Goal: Information Seeking & Learning: Learn about a topic

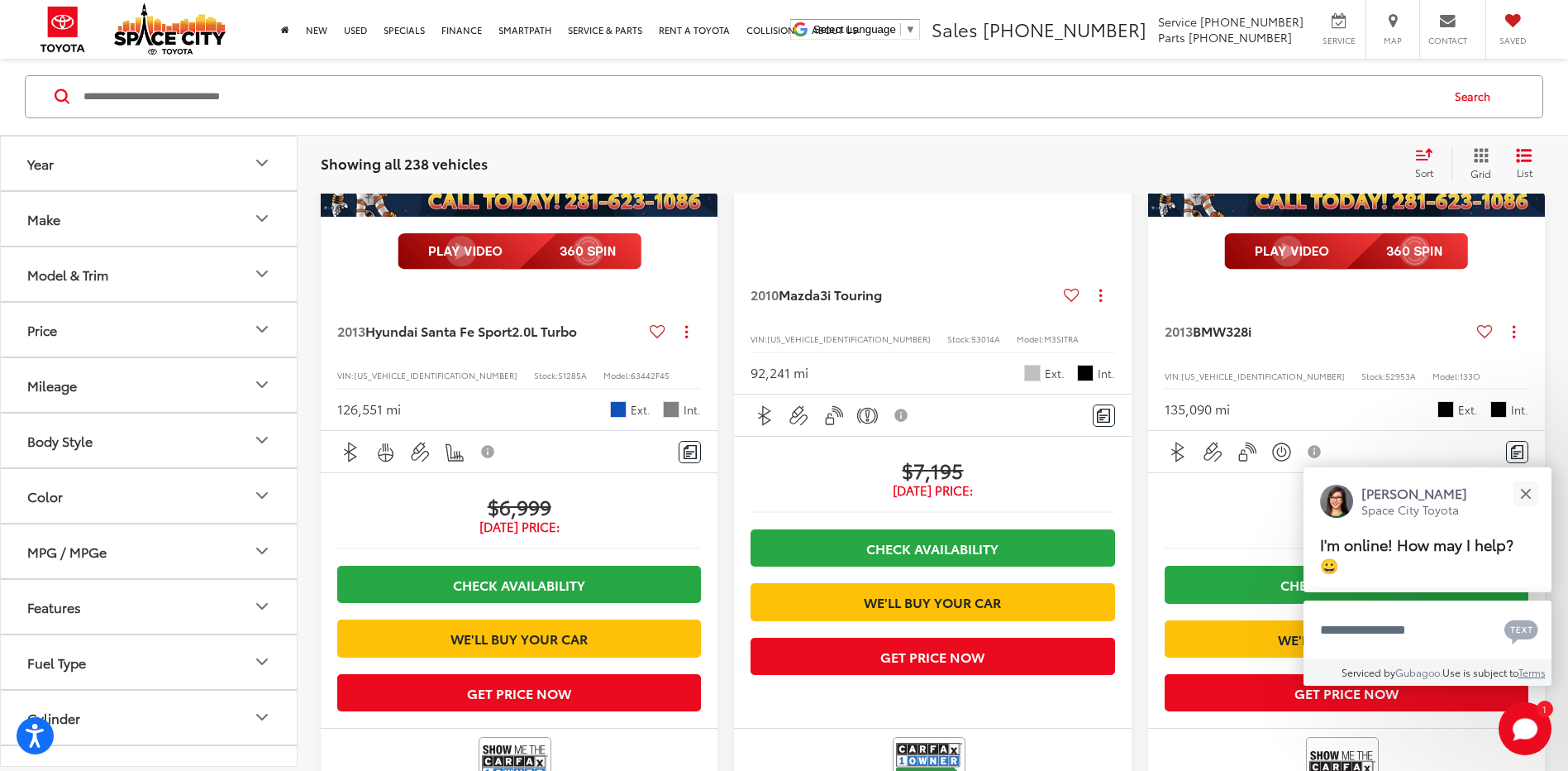
scroll to position [3295, 0]
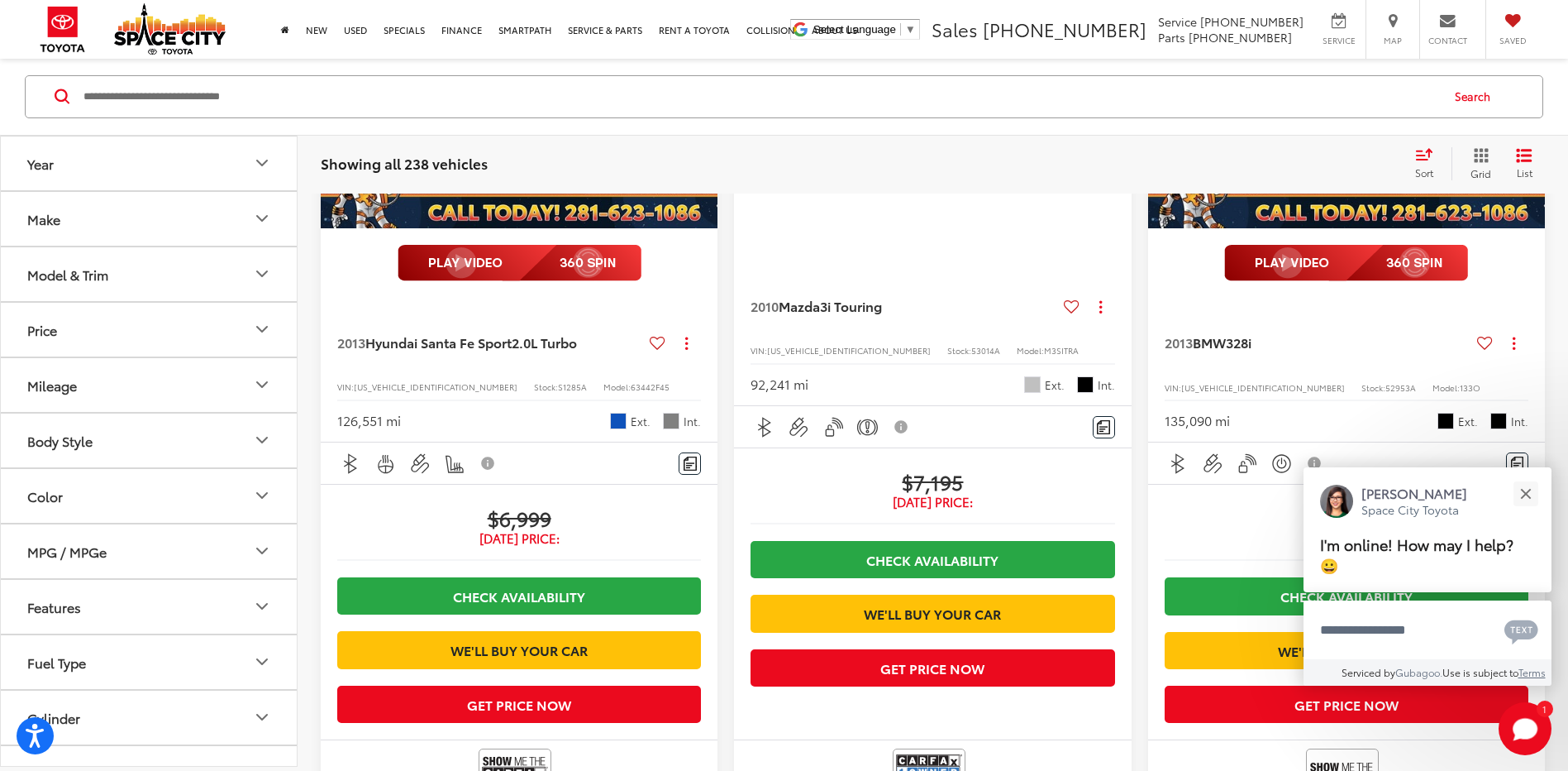
click at [508, 229] on img "2013 Hyundai Santa Fe Sport 2.0L Turbo 0" at bounding box center [519, 80] width 399 height 299
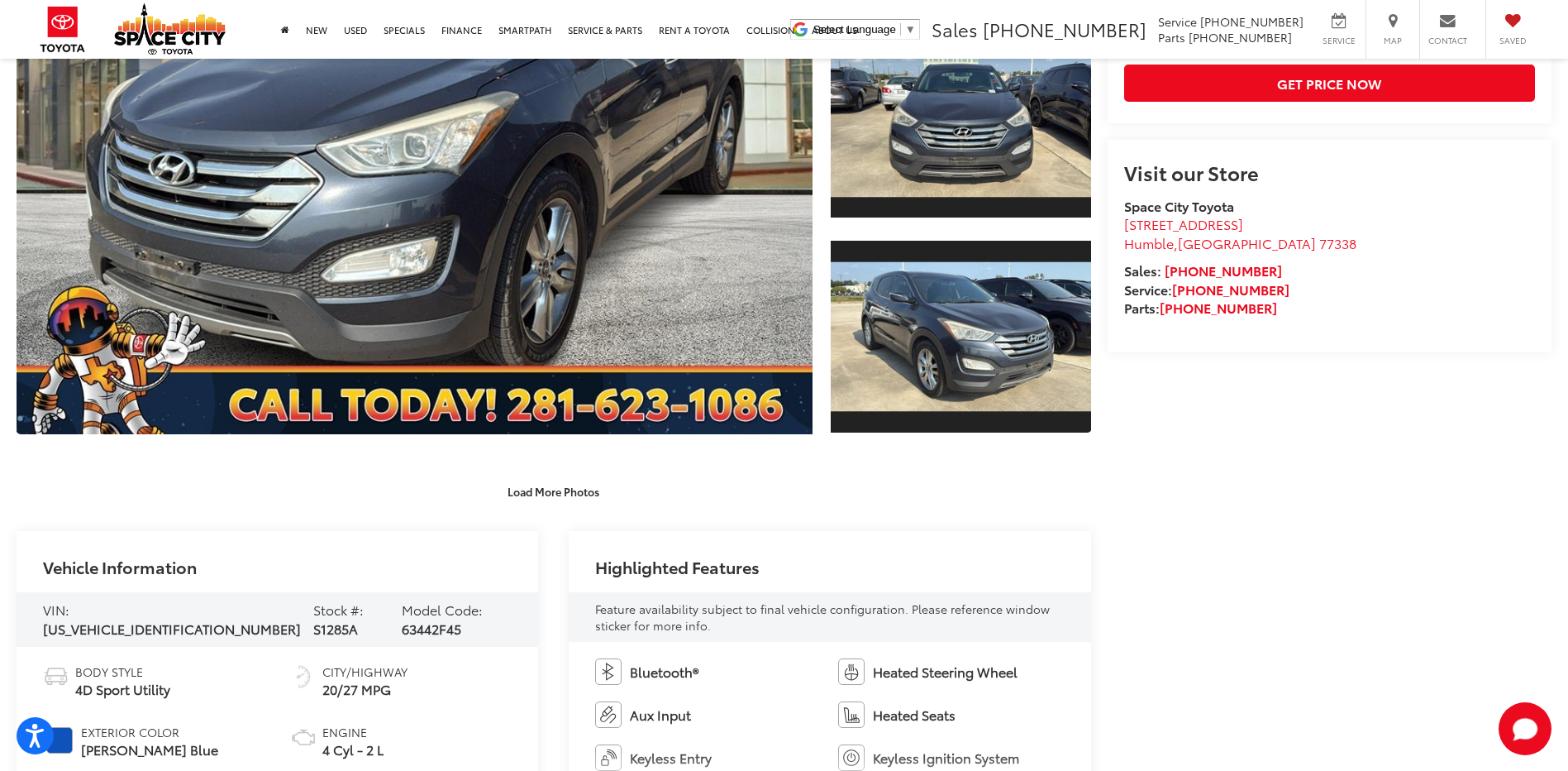
scroll to position [182, 0]
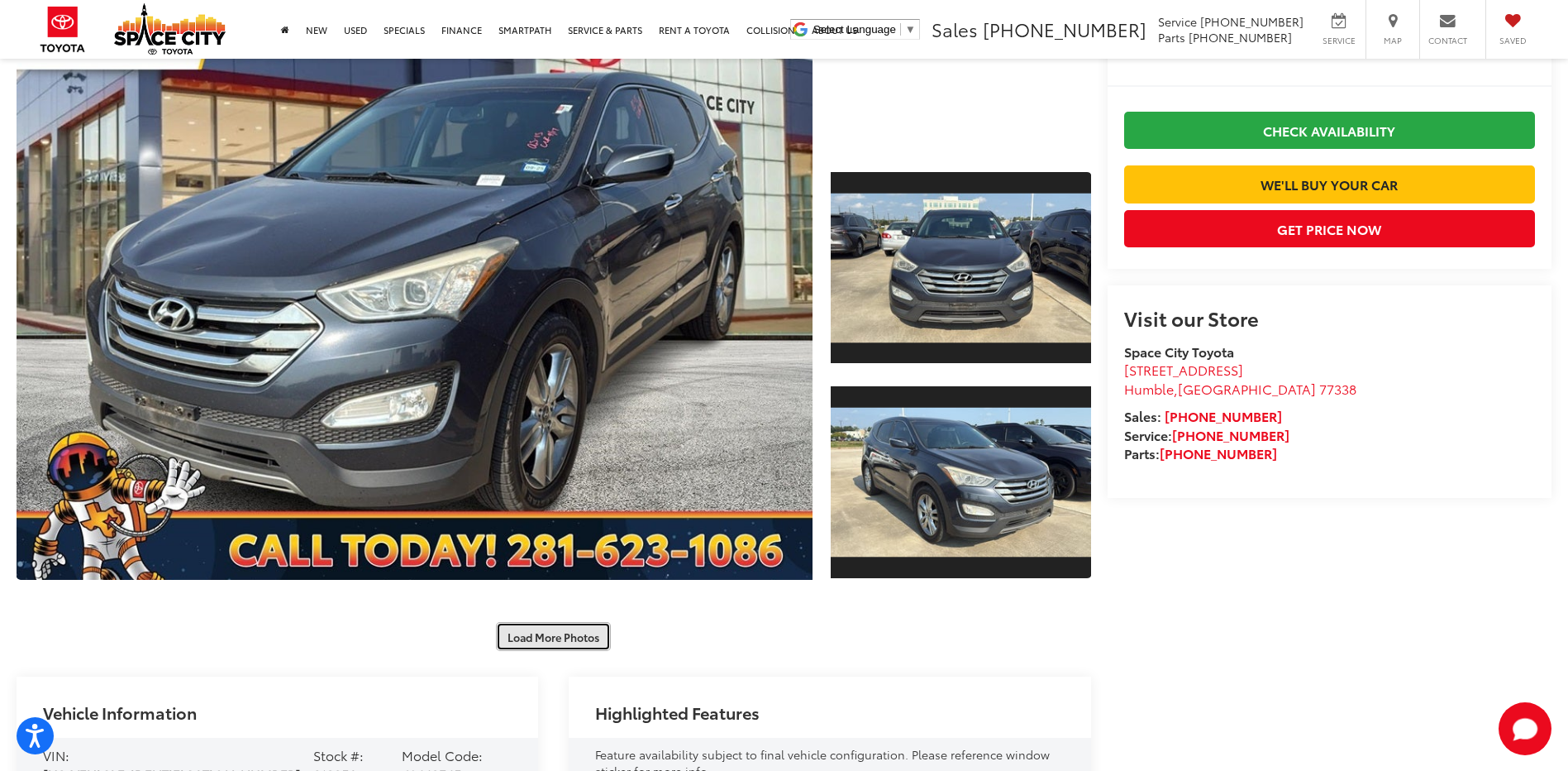
click at [544, 641] on button "Load More Photos" at bounding box center [553, 636] width 115 height 29
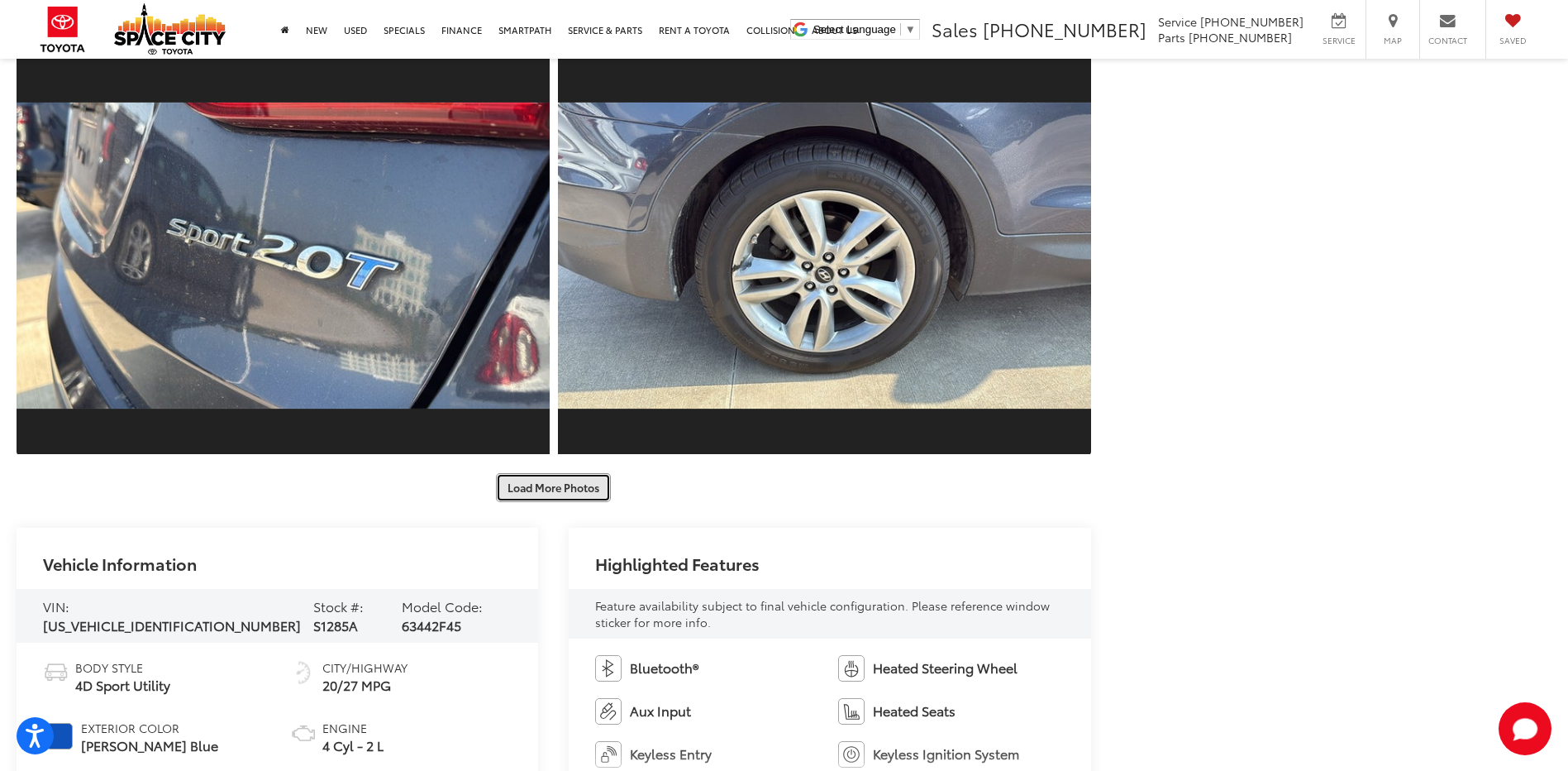
scroll to position [1132, 0]
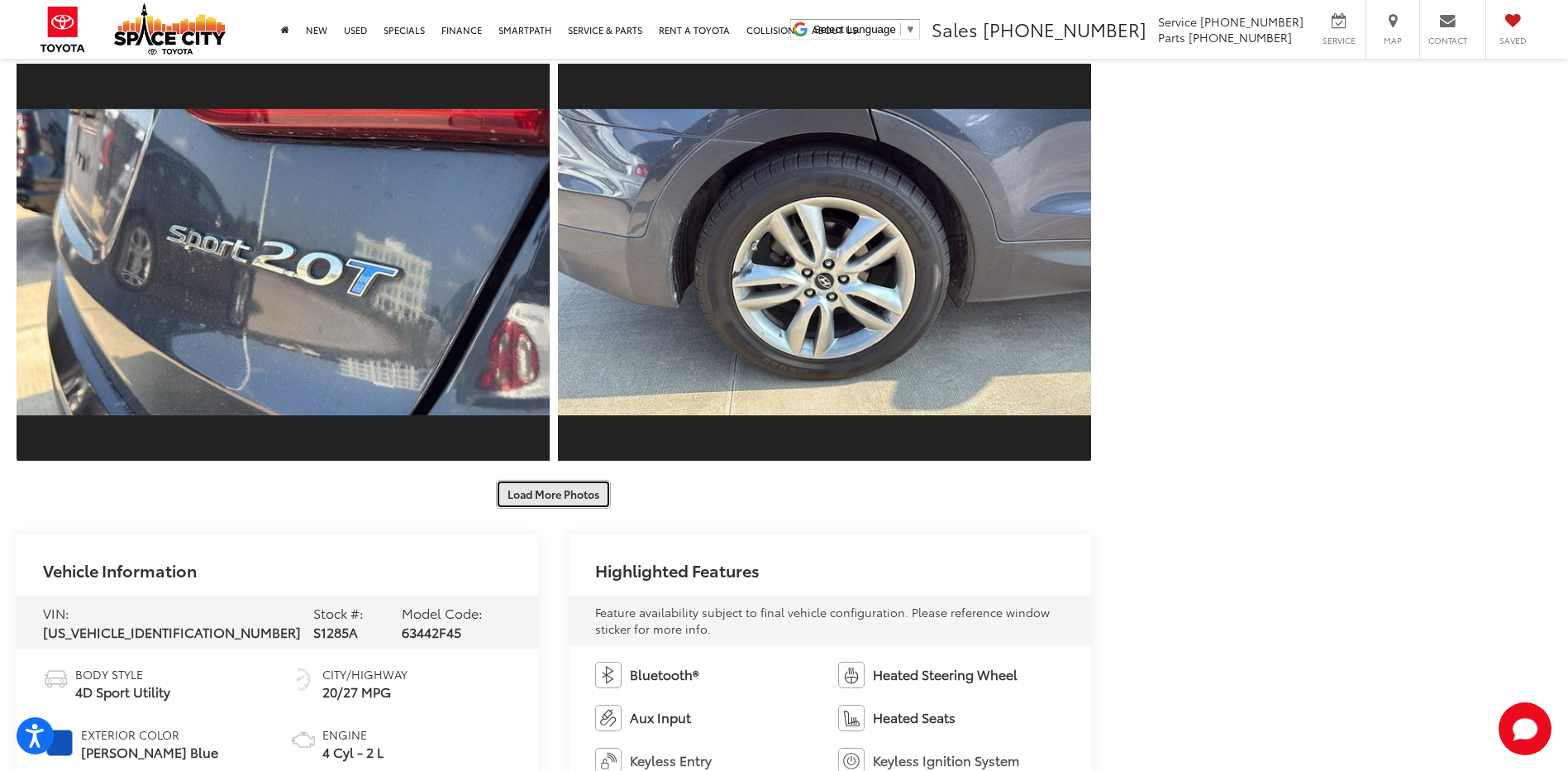
click at [575, 500] on button "Load More Photos" at bounding box center [553, 494] width 115 height 29
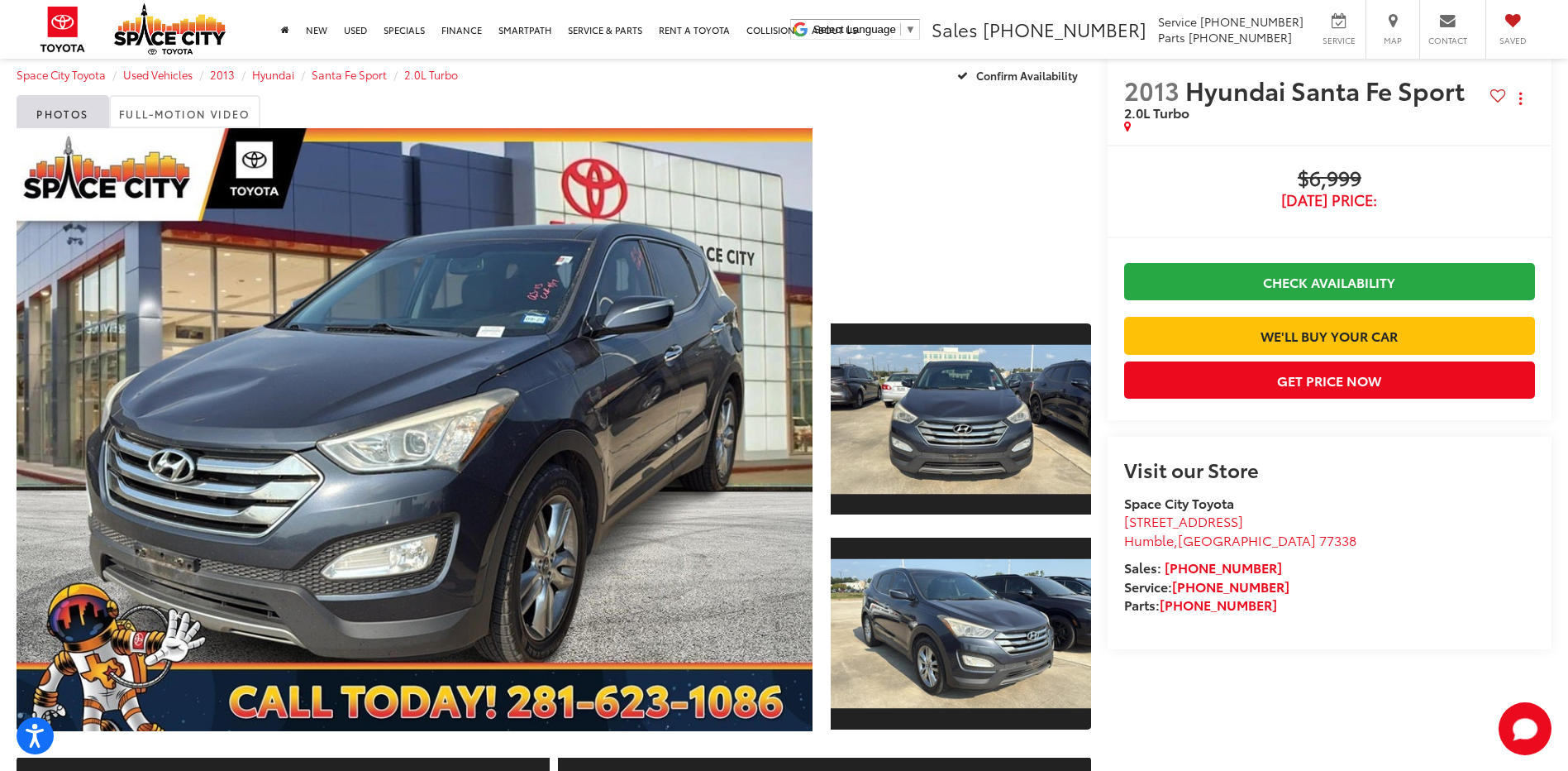
scroll to position [0, 0]
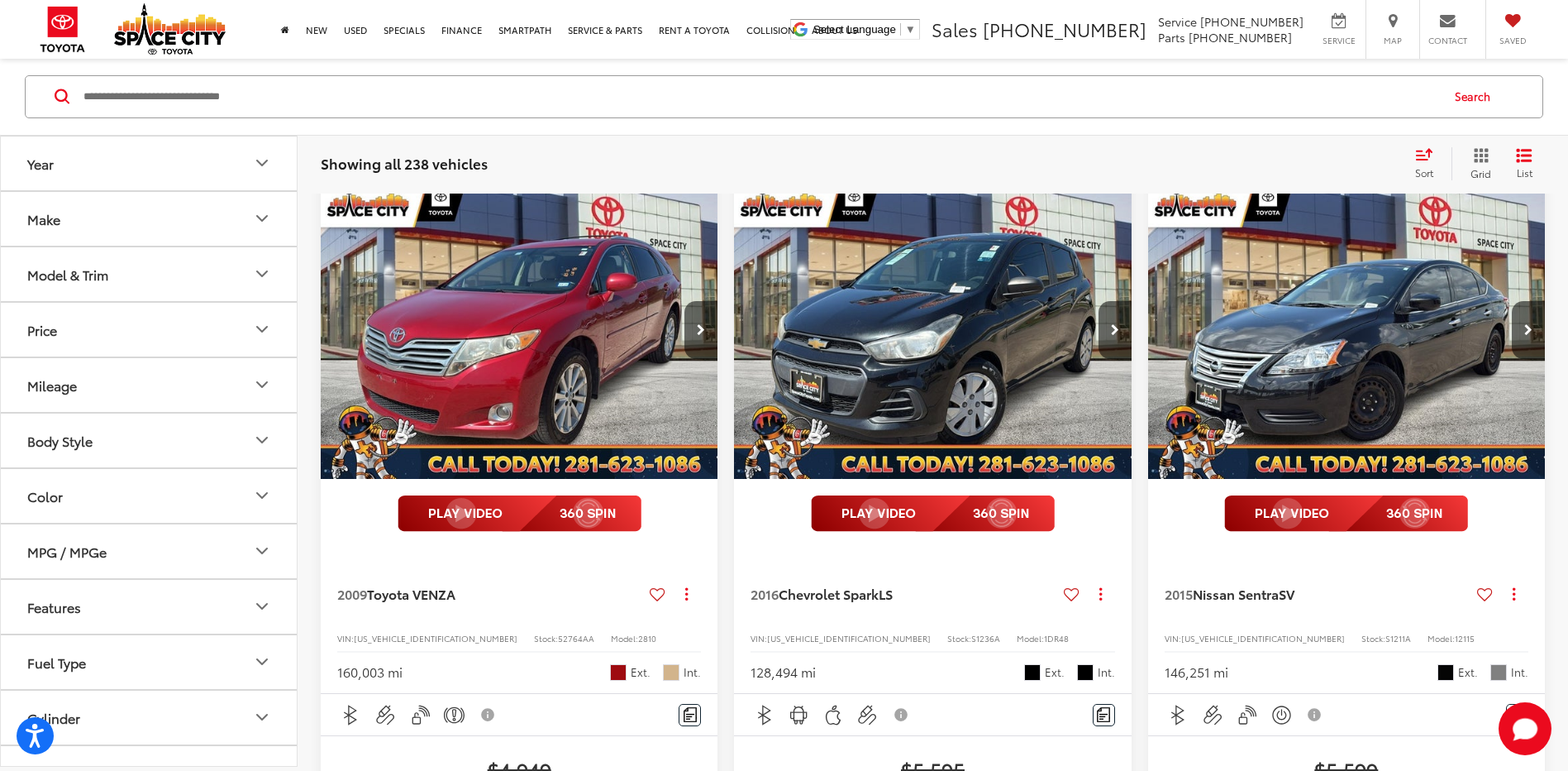
scroll to position [1155, 0]
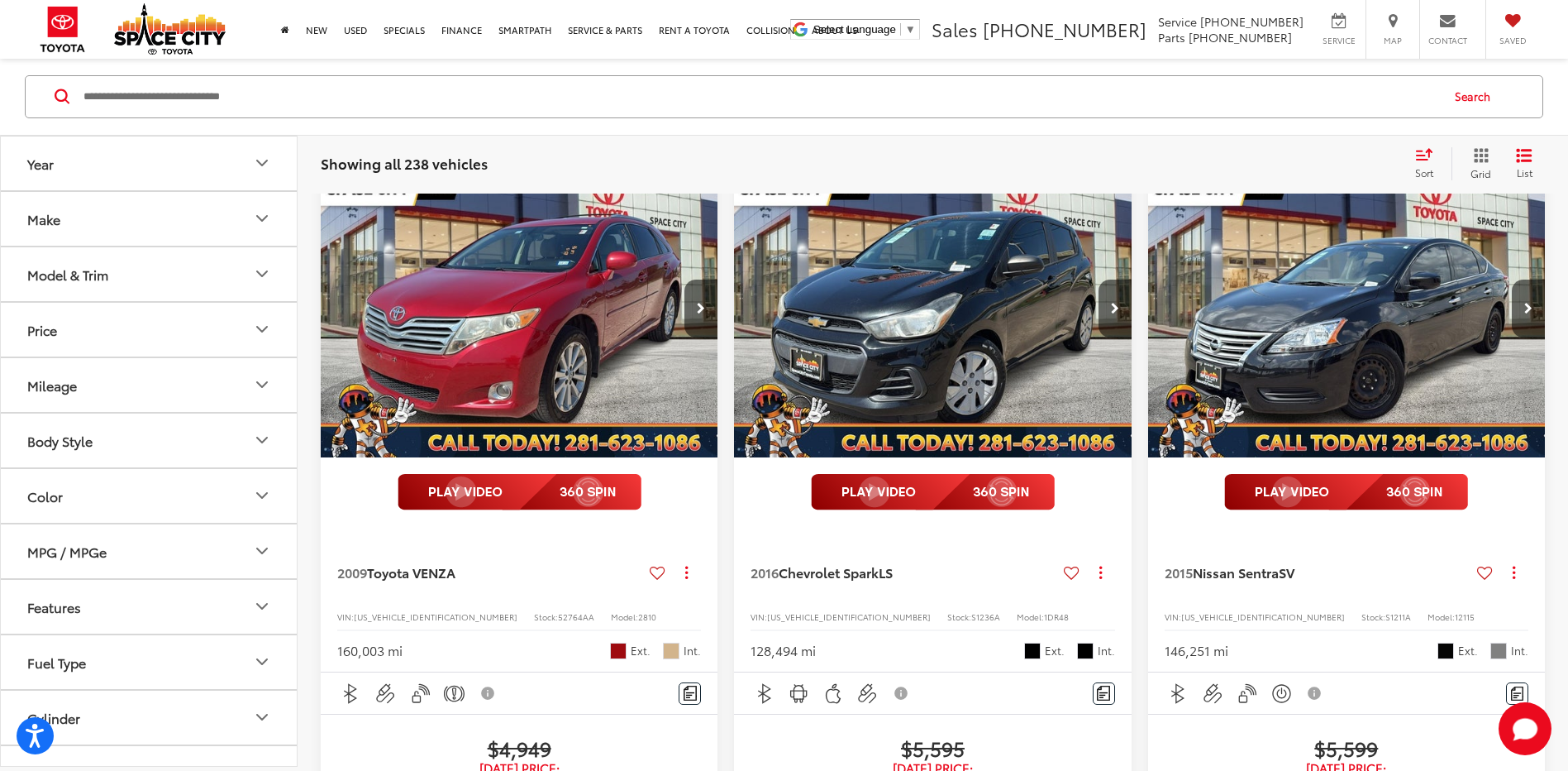
click at [488, 402] on img "2009 Toyota VENZA Base 0" at bounding box center [519, 309] width 399 height 299
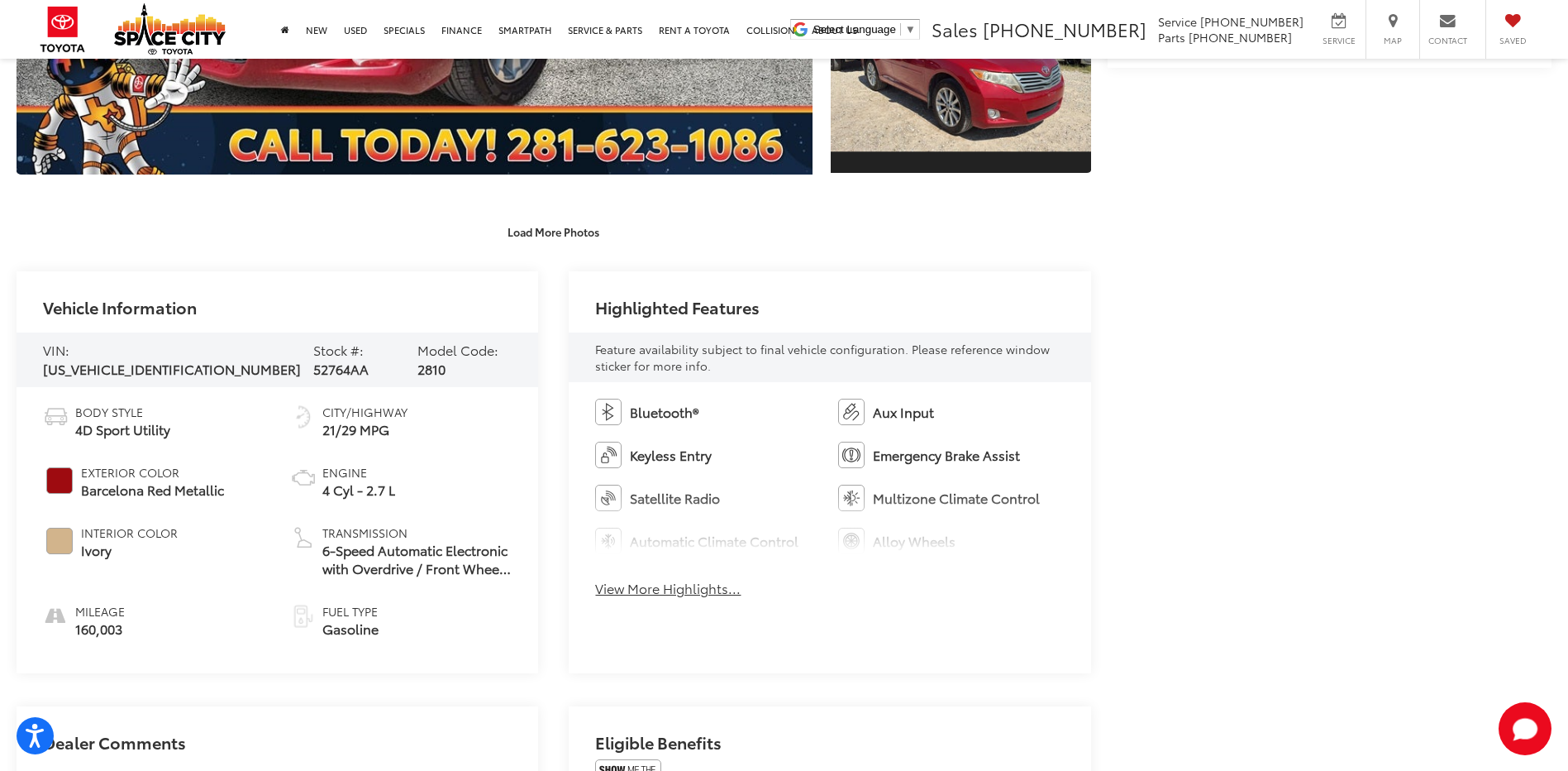
scroll to position [512, 0]
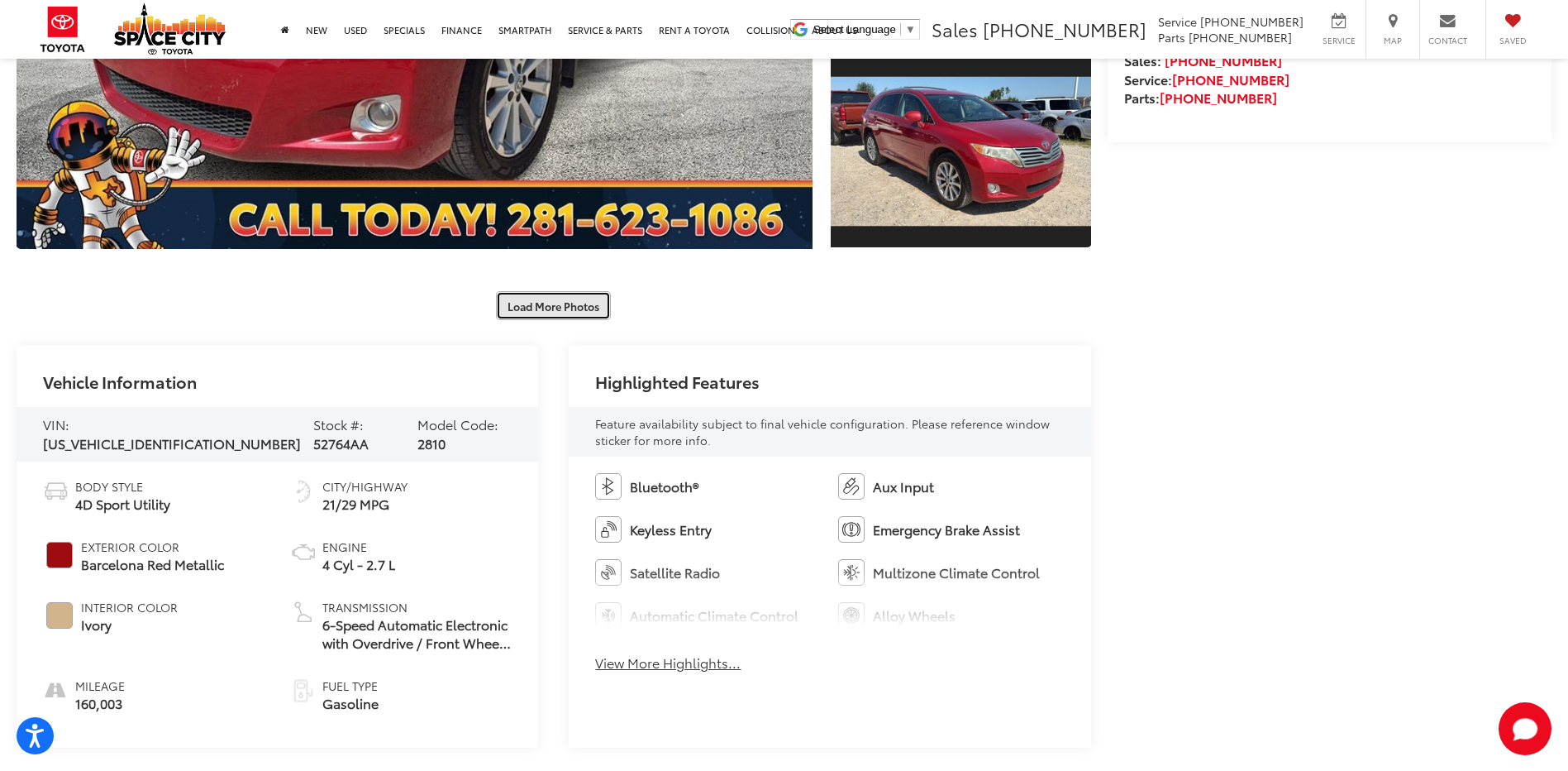
click at [540, 306] on button "Load More Photos" at bounding box center [553, 305] width 115 height 29
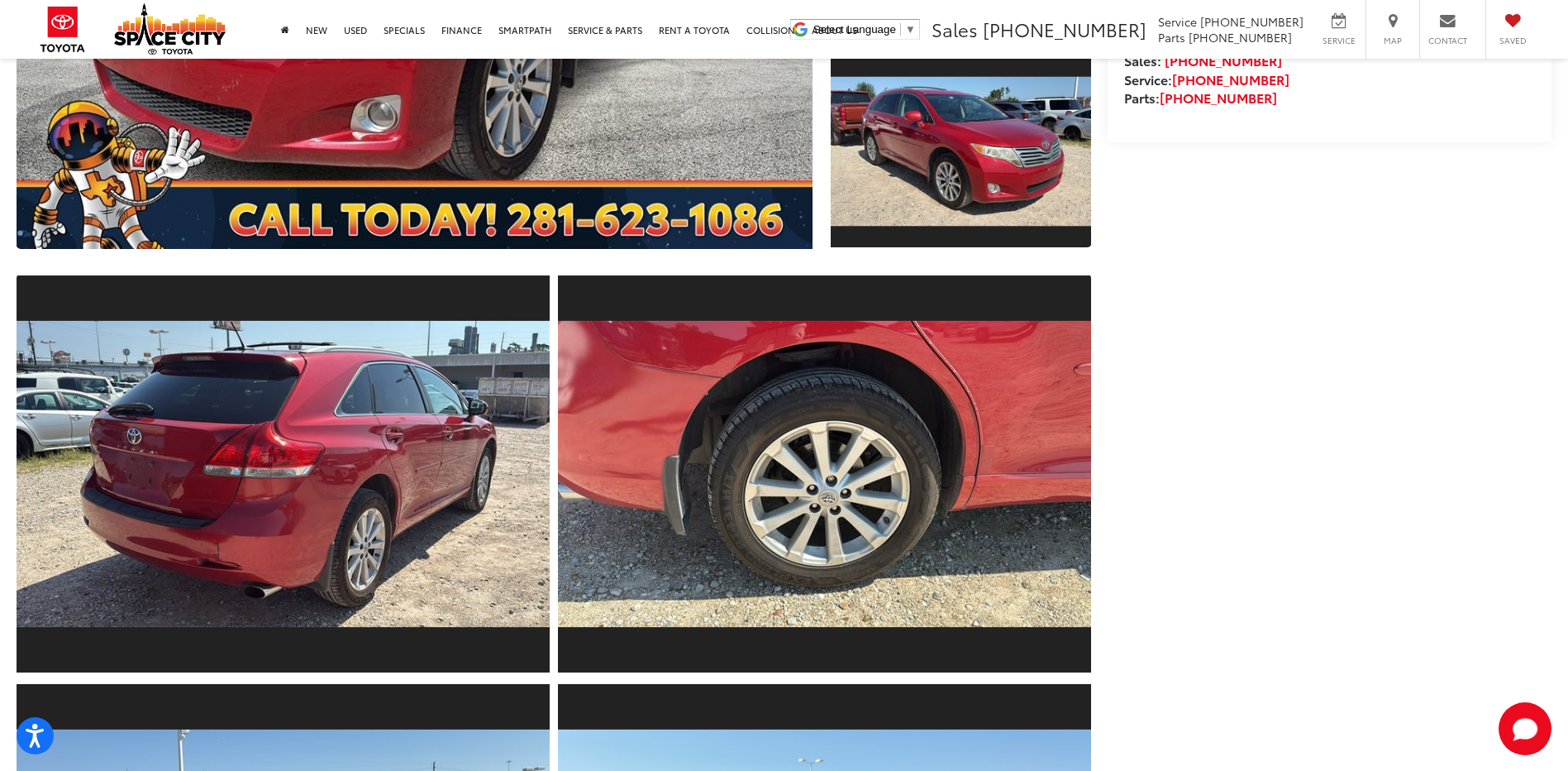
scroll to position [1229, 0]
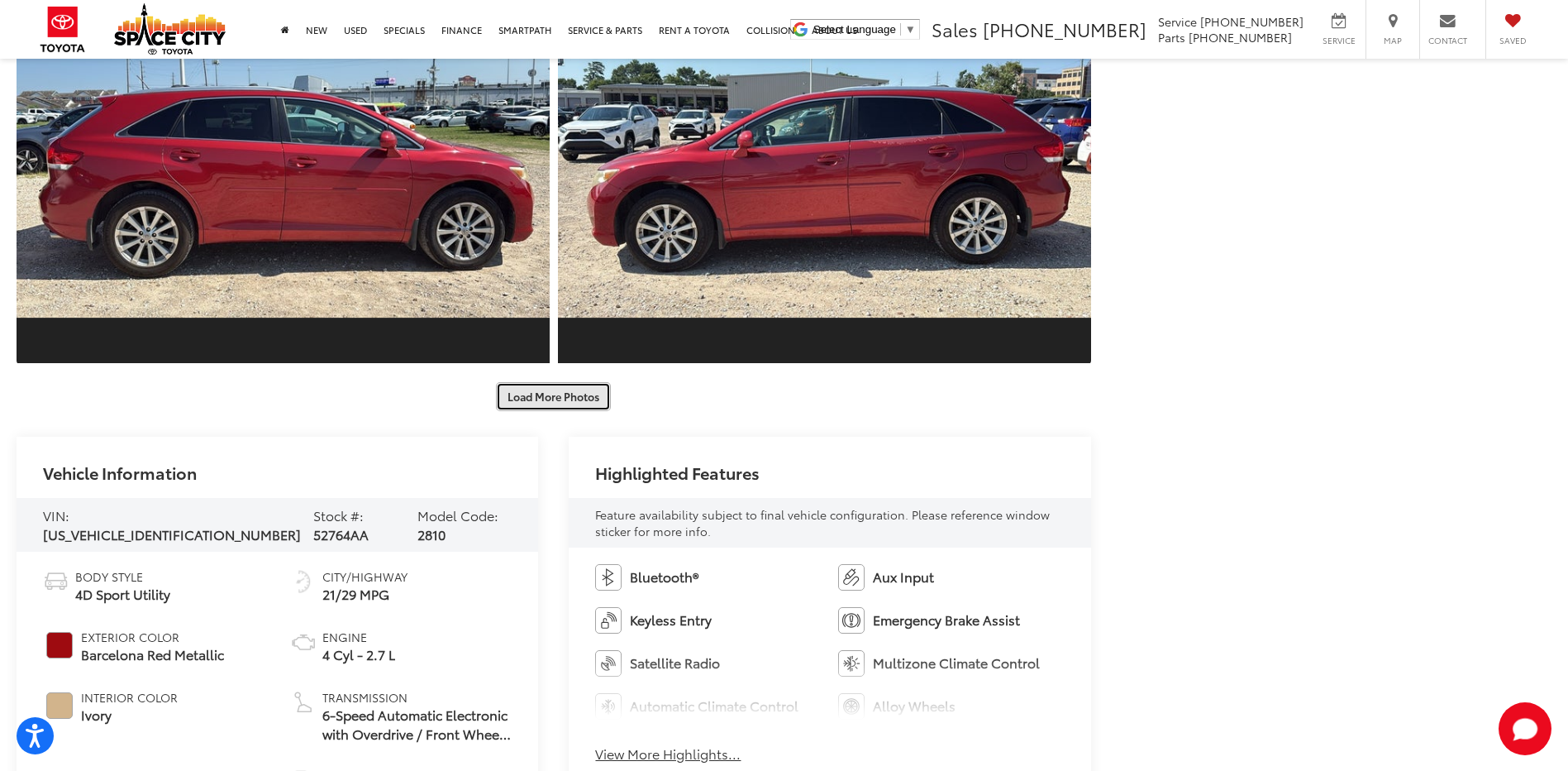
click at [556, 392] on button "Load More Photos" at bounding box center [553, 396] width 115 height 29
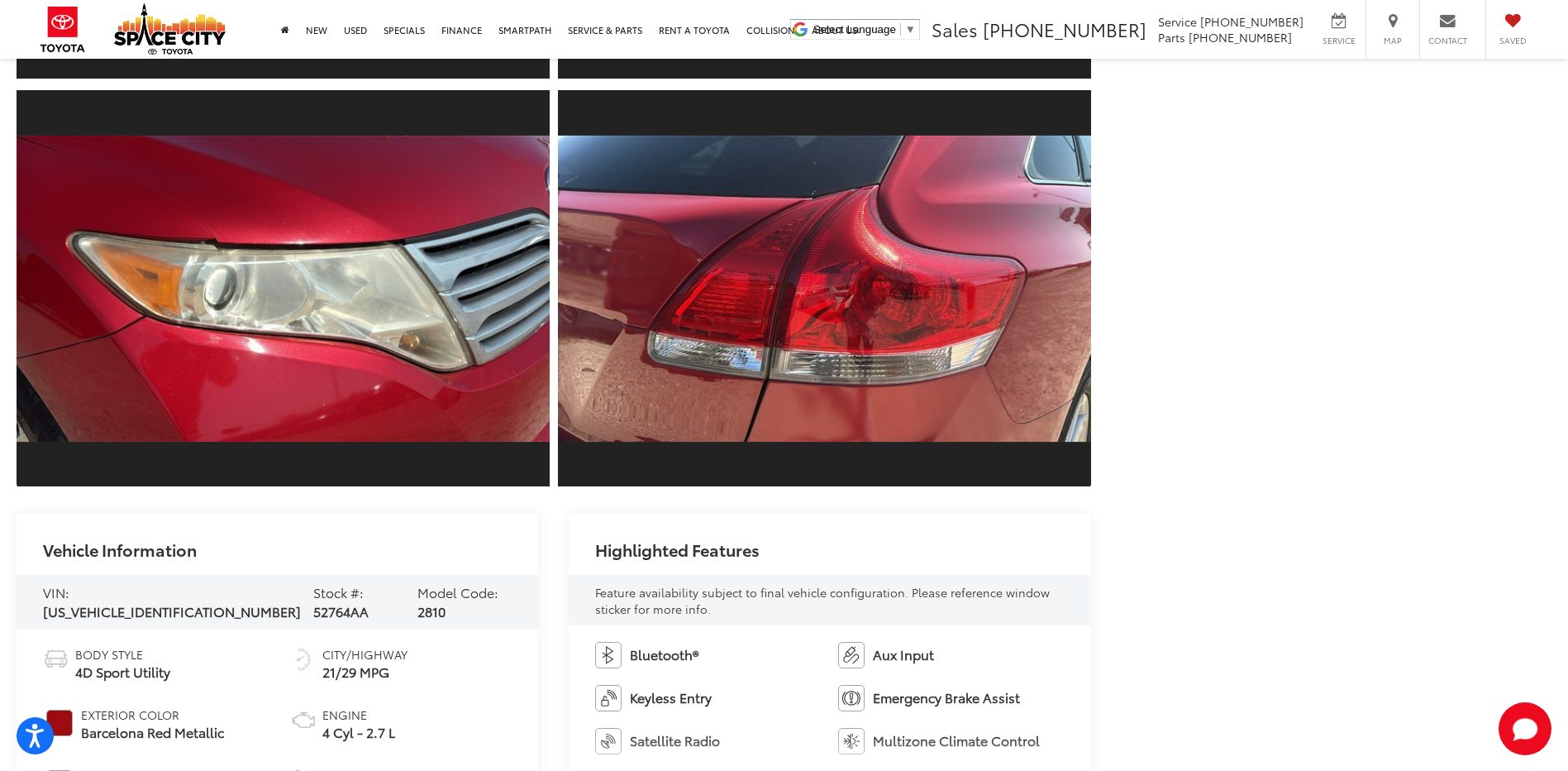
scroll to position [2015, 0]
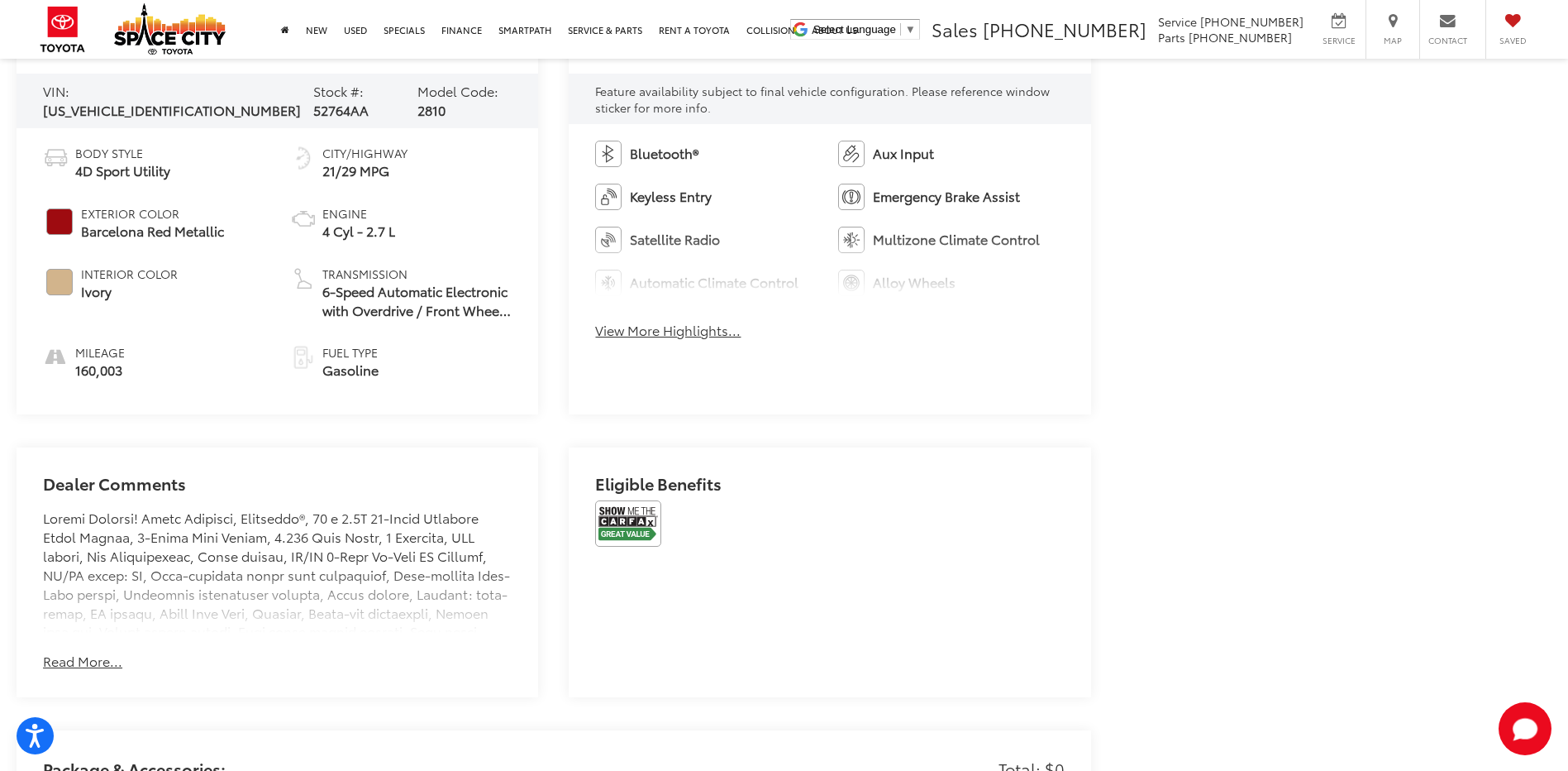
click at [578, 525] on div "Eligible Benefits" at bounding box center [830, 572] width 522 height 250
click at [636, 523] on img at bounding box center [628, 523] width 66 height 46
